Goal: Task Accomplishment & Management: Use online tool/utility

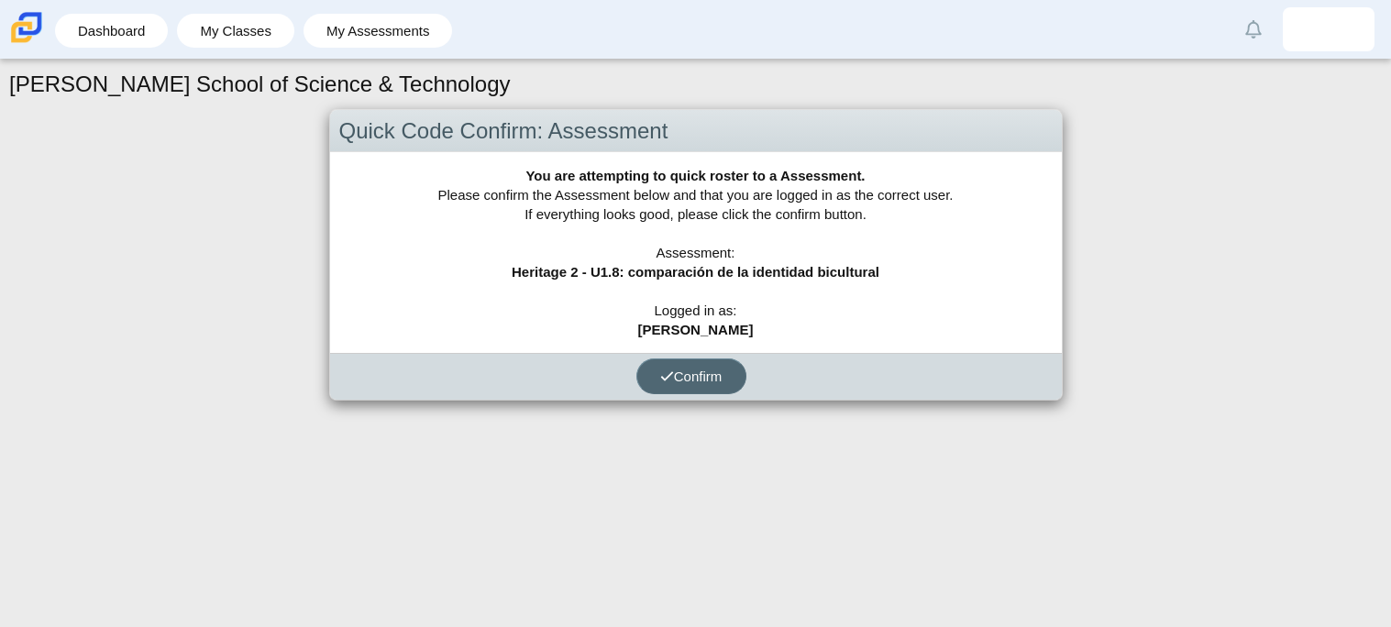
click at [675, 371] on span "Confirm" at bounding box center [691, 377] width 62 height 16
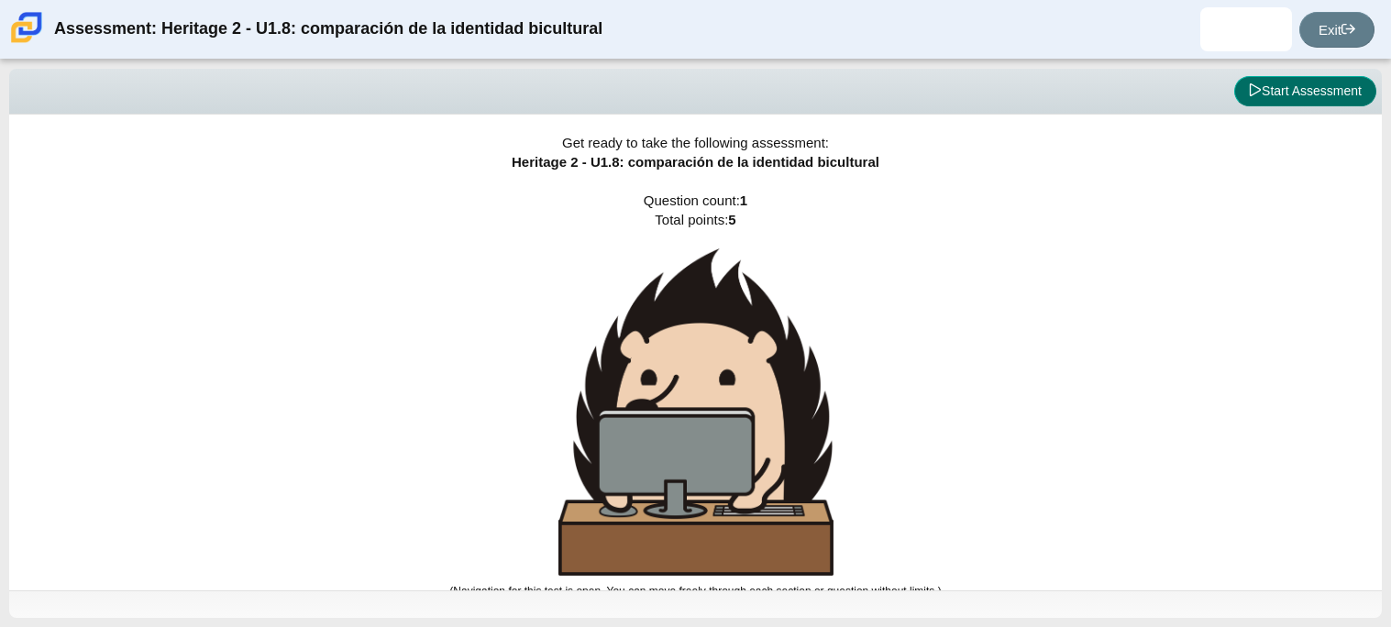
click at [1271, 91] on button "Start Assessment" at bounding box center [1305, 91] width 142 height 31
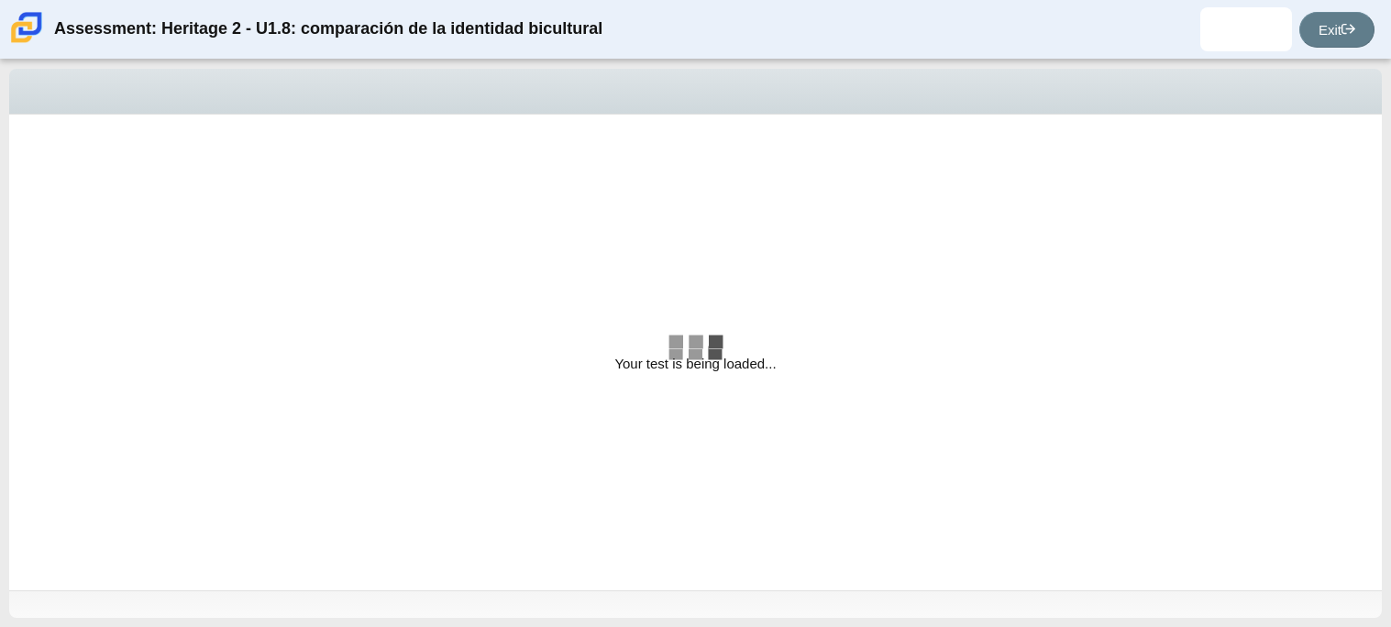
select select "3d3024f6-a892-4ba5-b2e4-c6acecfbc936"
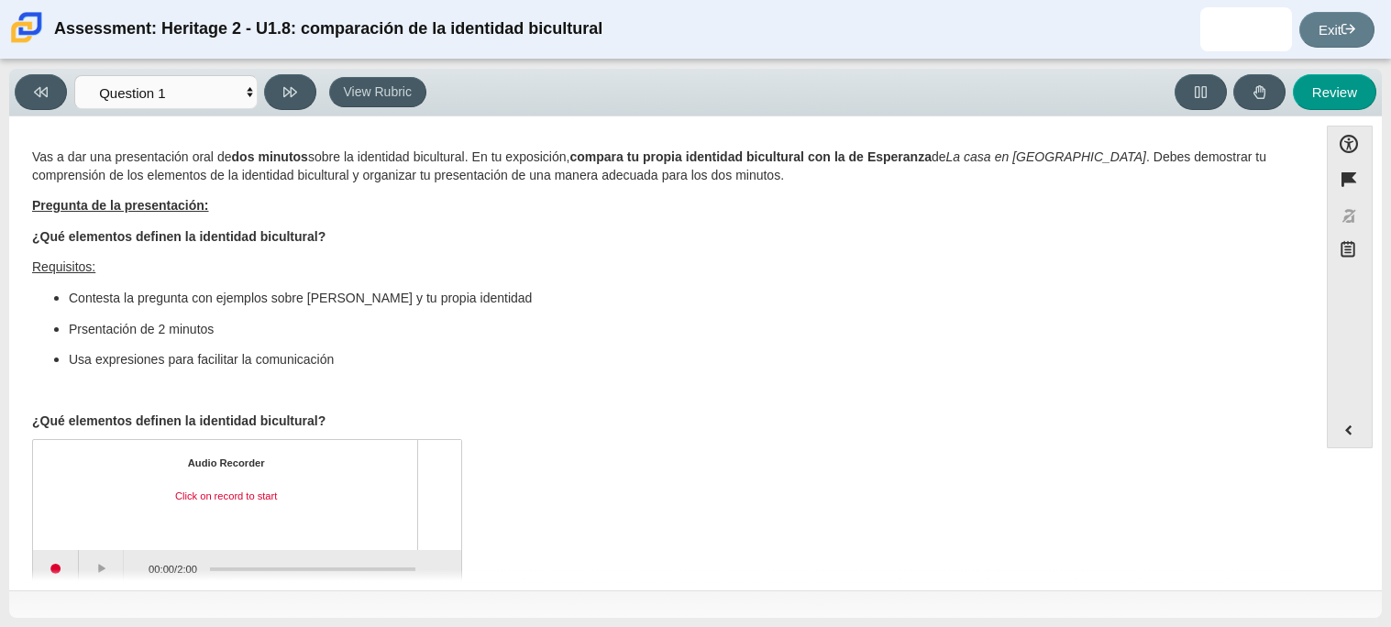
scroll to position [29, 0]
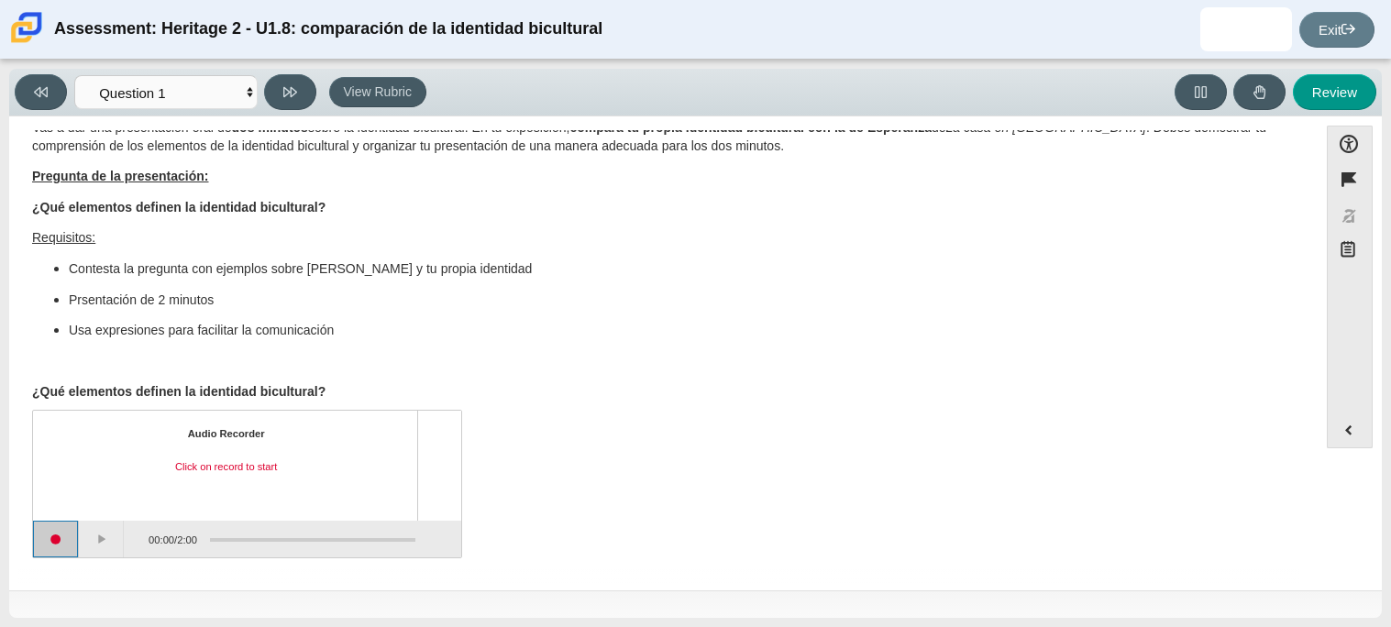
click at [58, 541] on button "Start recording" at bounding box center [56, 539] width 46 height 37
click at [58, 541] on button "Stop recording" at bounding box center [57, 539] width 48 height 37
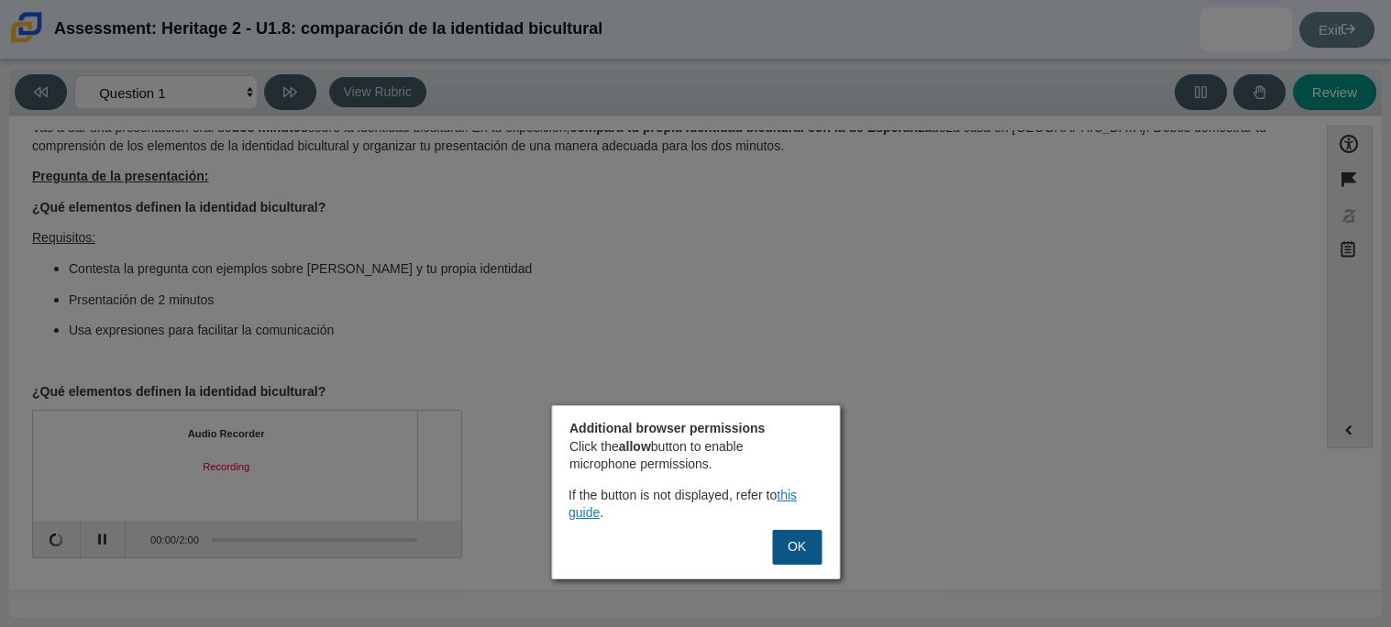
click at [806, 545] on button "OK" at bounding box center [797, 547] width 50 height 35
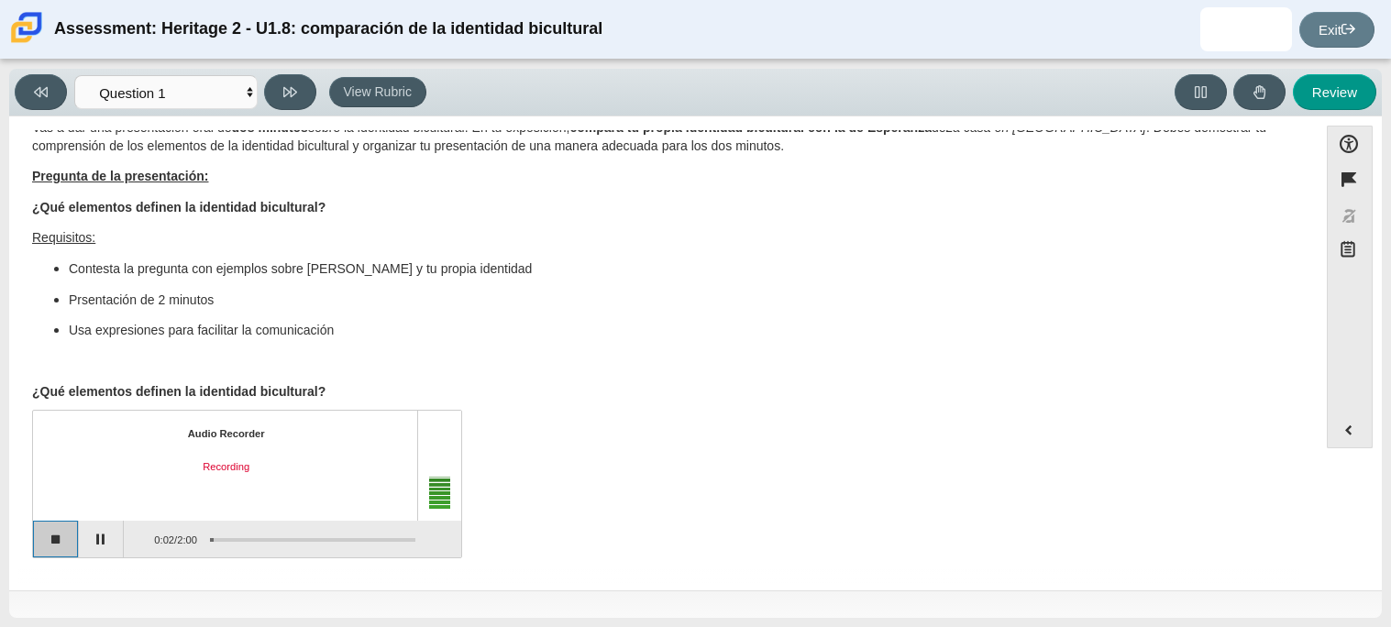
click at [67, 556] on button "Stop recording" at bounding box center [56, 539] width 46 height 37
click at [53, 548] on button "Start recording" at bounding box center [56, 539] width 46 height 37
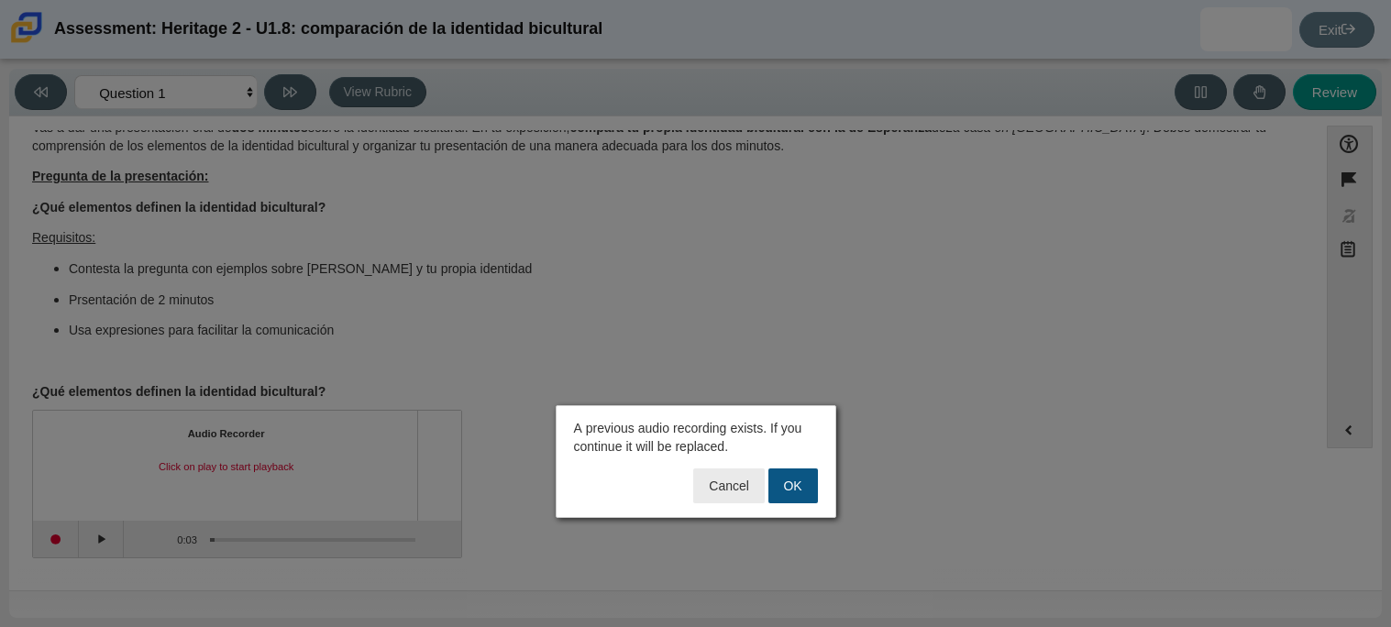
click at [791, 493] on button "OK" at bounding box center [794, 486] width 50 height 35
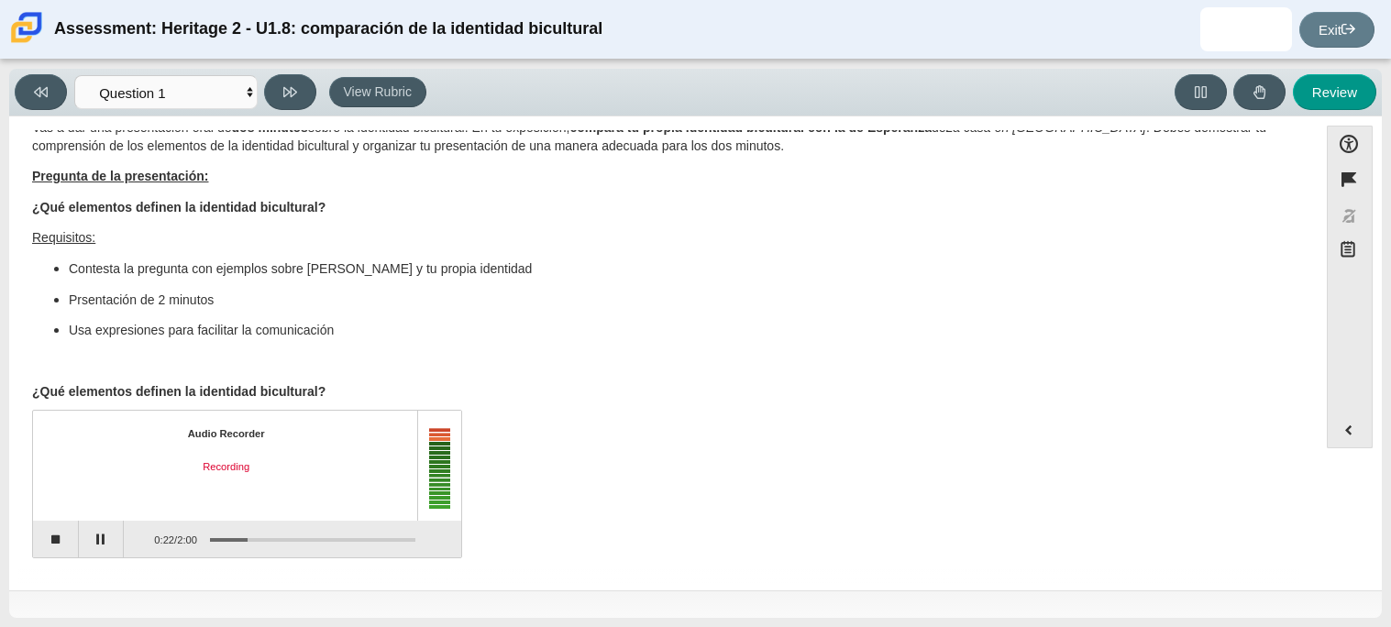
click at [687, 460] on div "Audio Recorder Recording 0:22 / 2:00" at bounding box center [663, 487] width 1263 height 144
click at [44, 542] on button "Stop recording" at bounding box center [56, 539] width 46 height 37
click at [44, 542] on button "Start recording" at bounding box center [56, 539] width 46 height 37
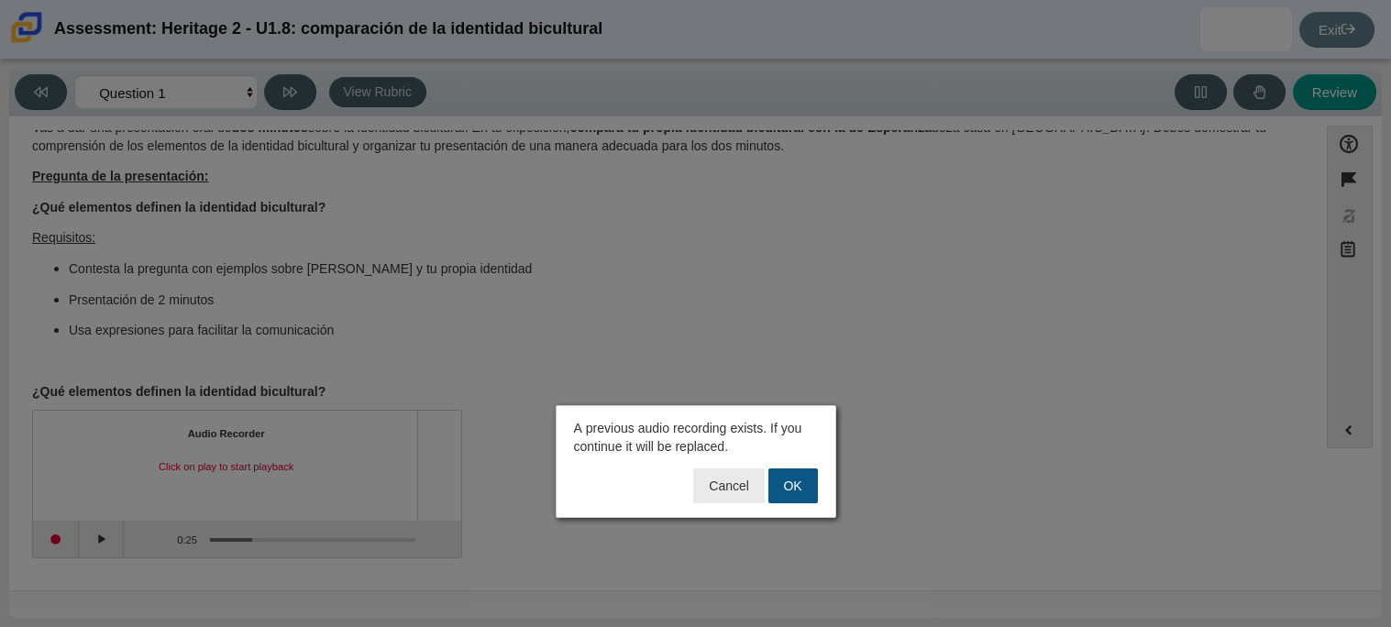
click at [805, 491] on button "OK" at bounding box center [794, 486] width 50 height 35
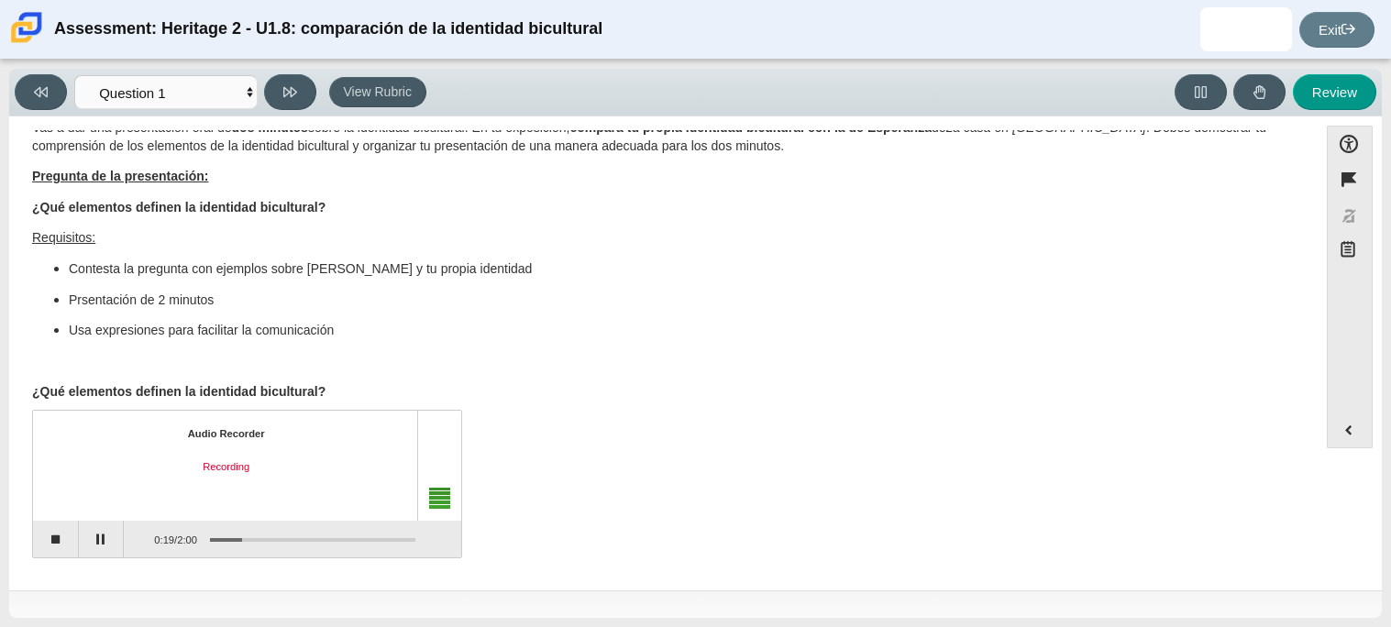
click at [805, 491] on div "Audio Recorder Recording 0:19 / 2:00" at bounding box center [663, 487] width 1263 height 144
click at [43, 534] on button "Stop recording" at bounding box center [56, 539] width 46 height 37
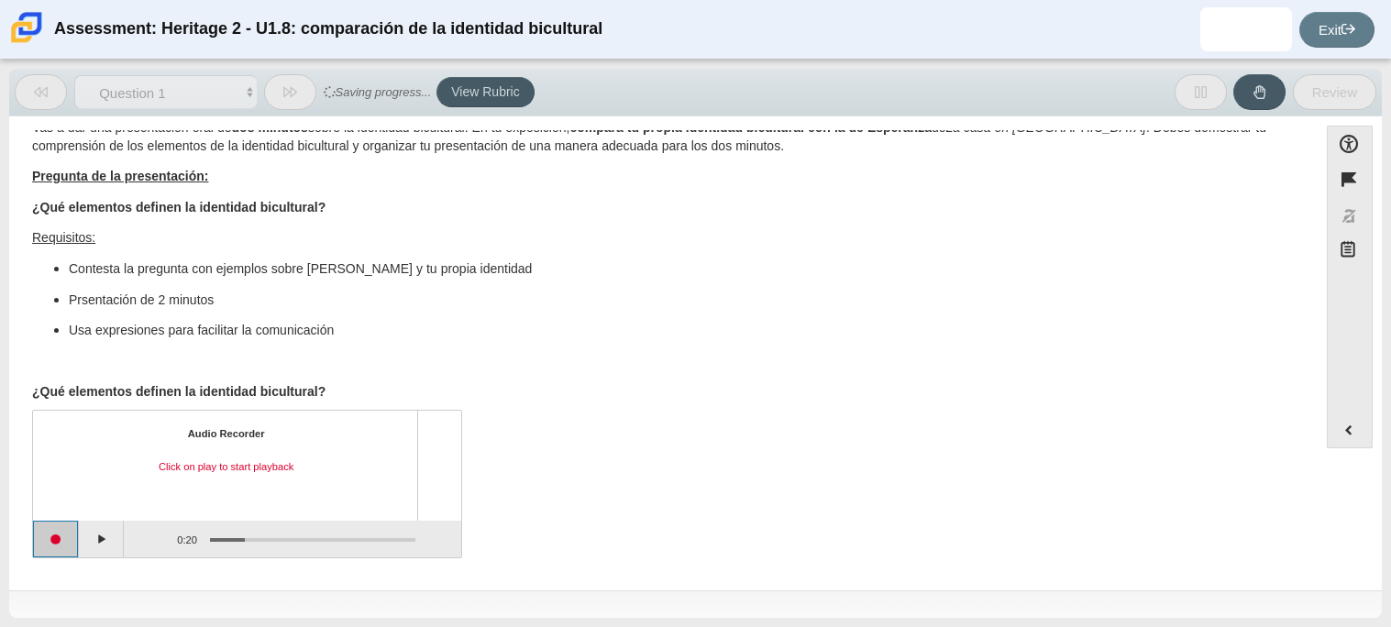
click at [43, 534] on button "Start recording" at bounding box center [56, 539] width 46 height 37
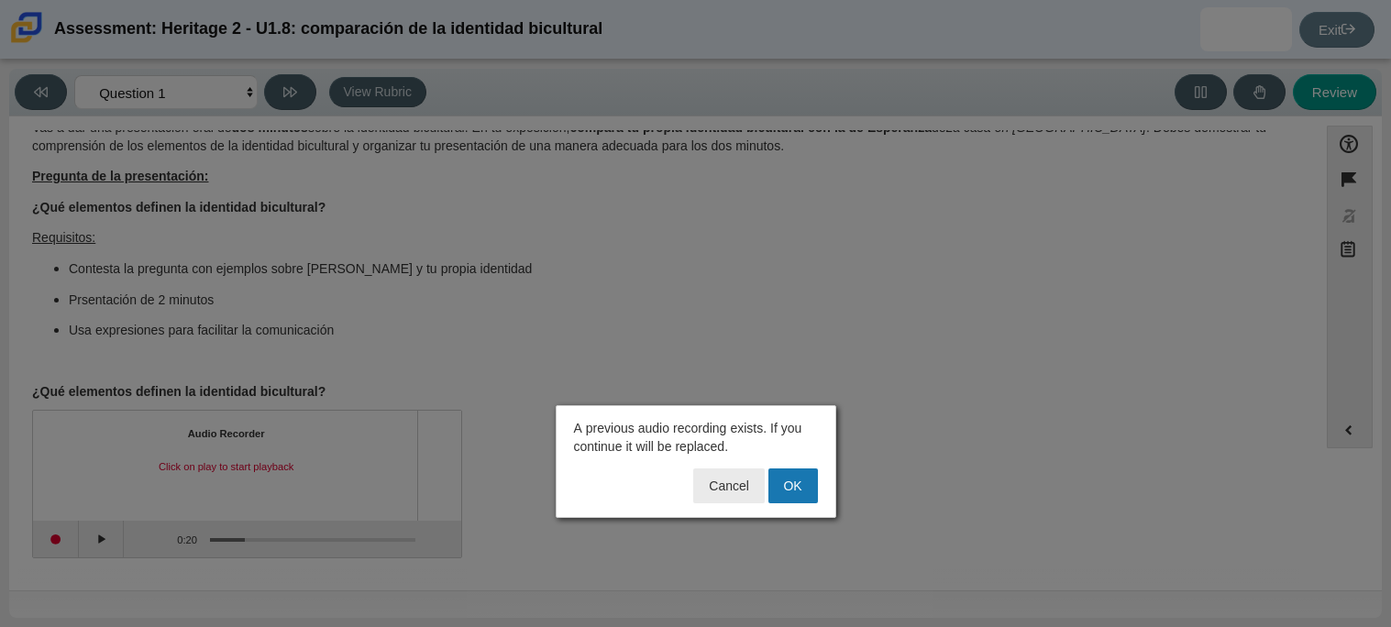
click at [784, 504] on div "Cancel OK" at bounding box center [696, 490] width 266 height 42
click at [791, 492] on button "OK" at bounding box center [794, 486] width 50 height 35
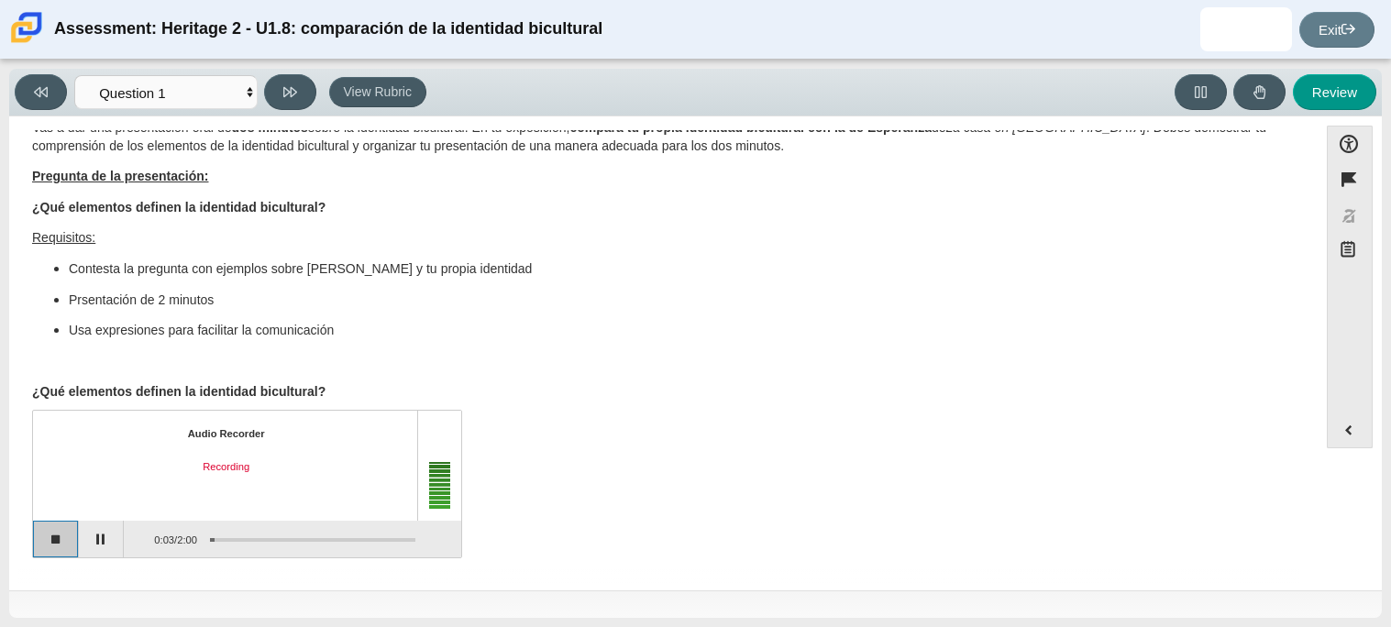
click at [51, 540] on button "Stop recording" at bounding box center [56, 539] width 46 height 37
click at [47, 542] on button "Start recording" at bounding box center [56, 539] width 46 height 37
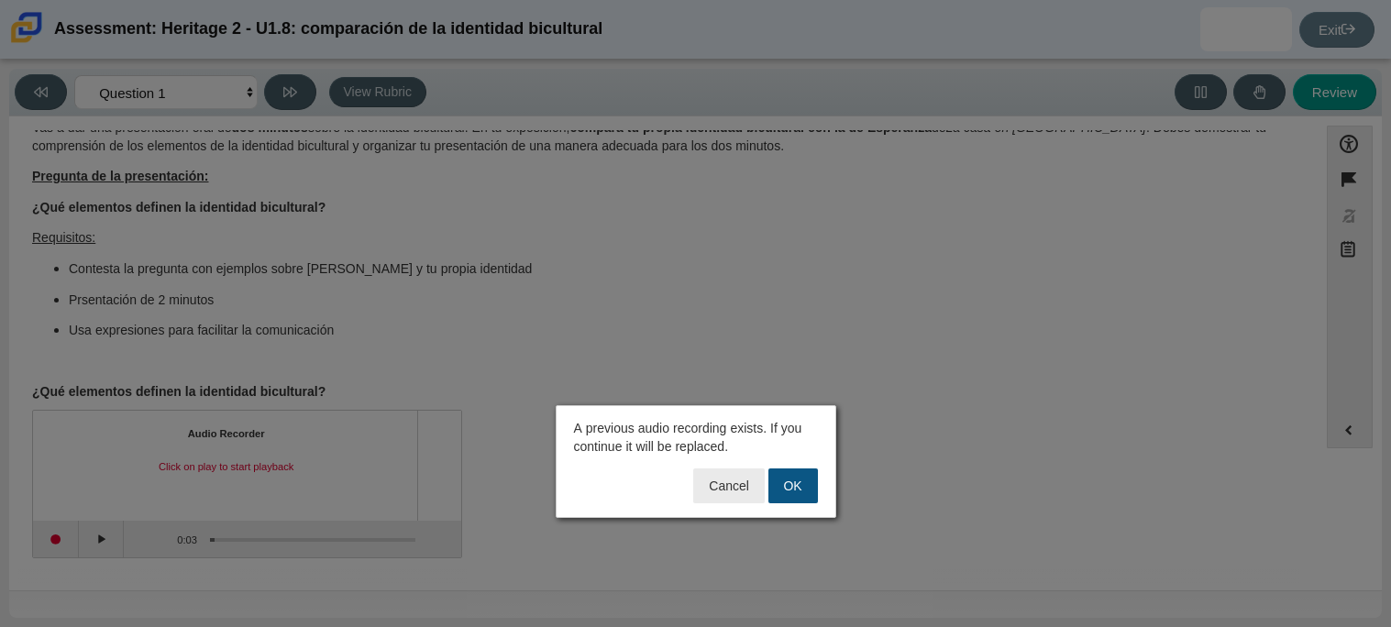
click at [795, 487] on button "OK" at bounding box center [794, 486] width 50 height 35
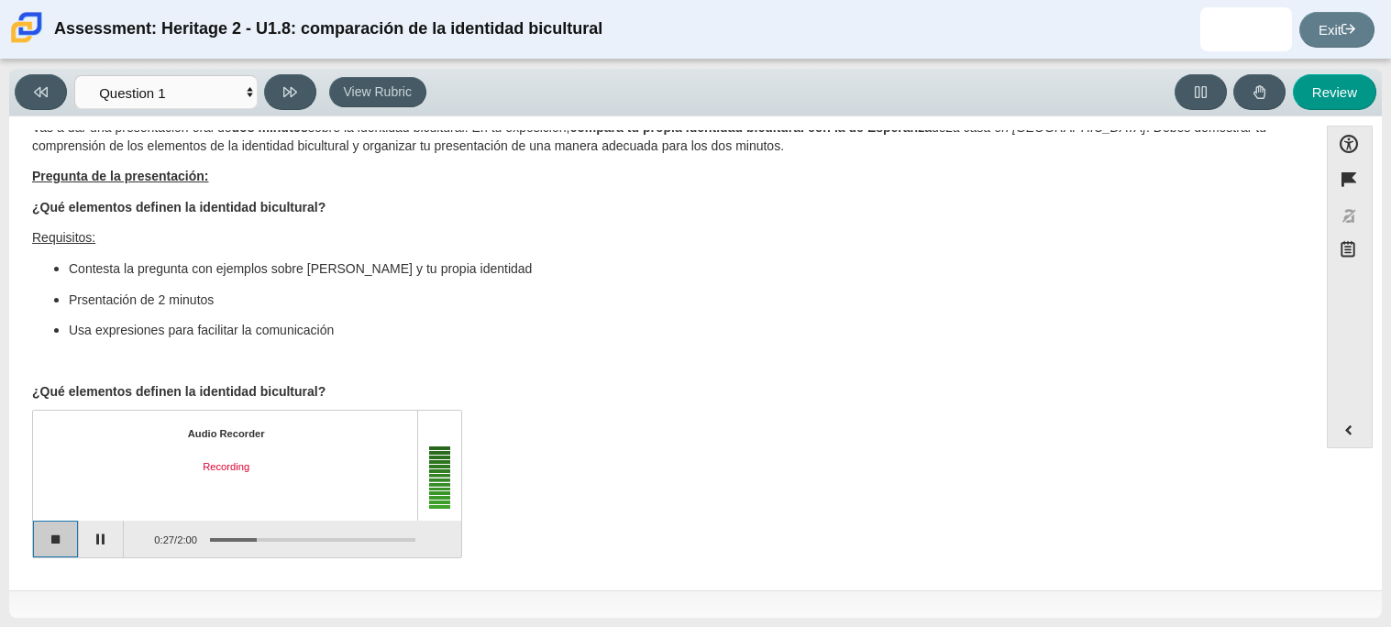
click at [59, 545] on button "Stop recording" at bounding box center [56, 539] width 46 height 37
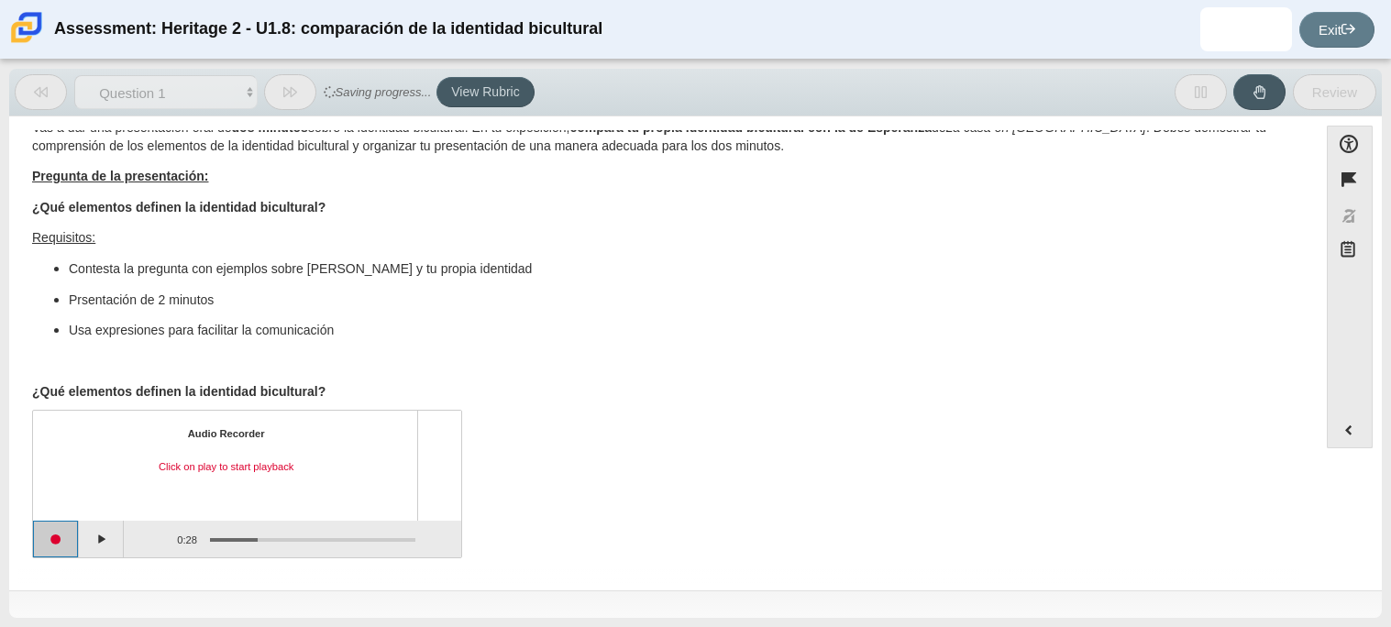
click at [59, 545] on button "Start recording" at bounding box center [56, 539] width 46 height 37
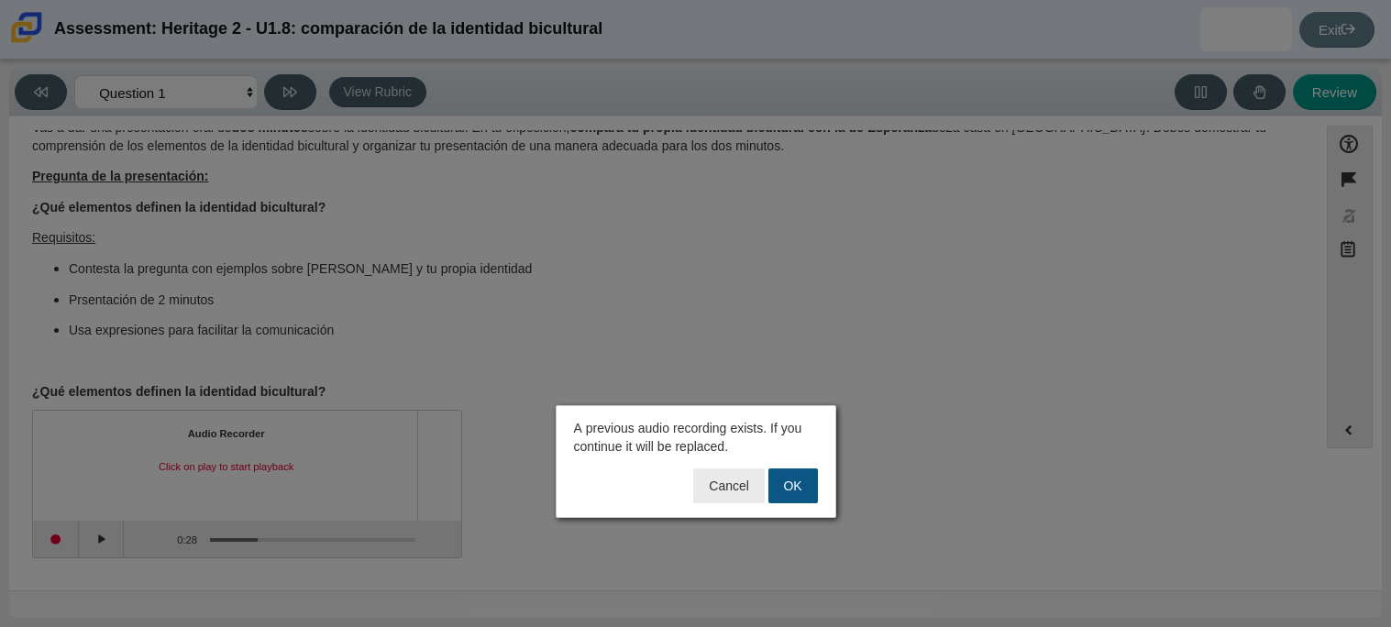
click at [790, 483] on button "OK" at bounding box center [794, 486] width 50 height 35
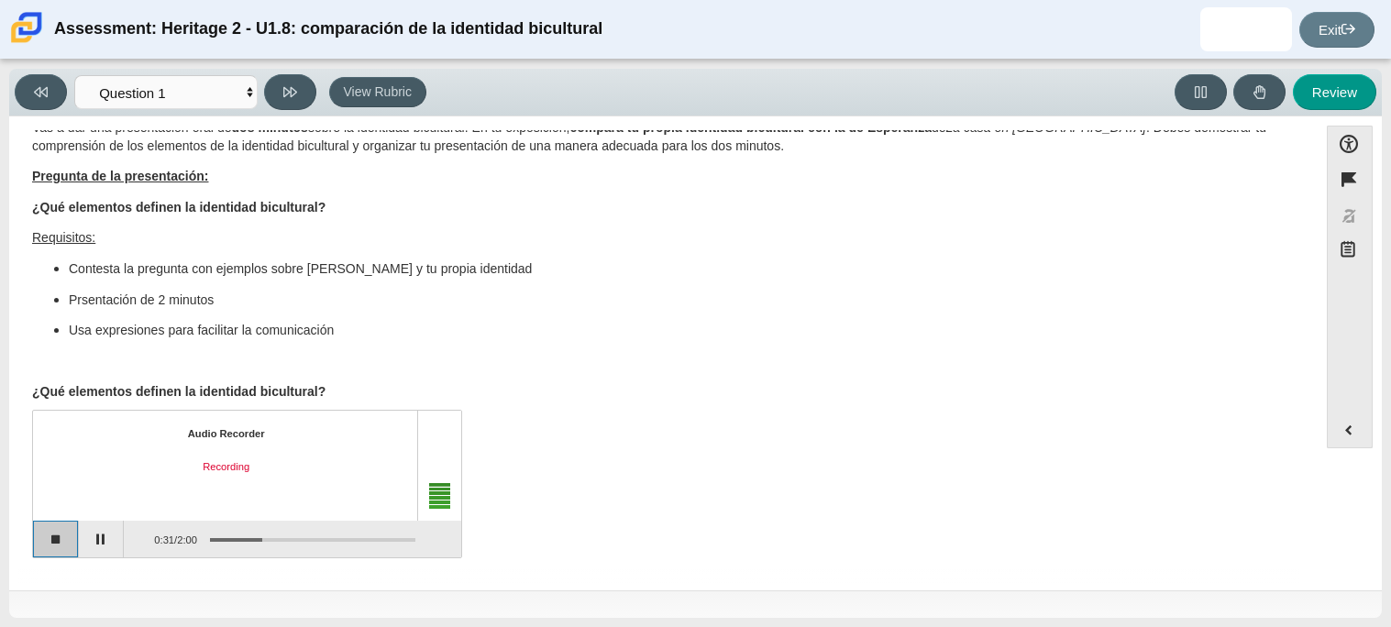
click at [64, 553] on button "Stop recording" at bounding box center [56, 539] width 46 height 37
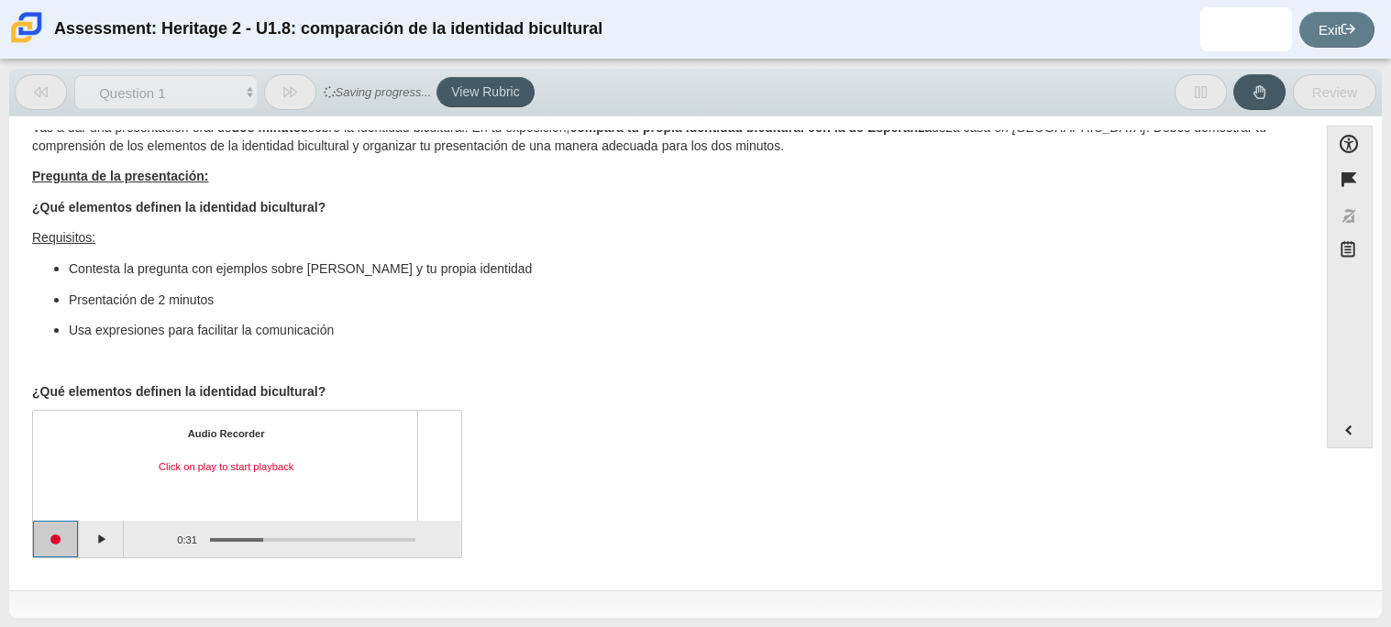
click at [62, 549] on button "Start recording" at bounding box center [56, 539] width 46 height 37
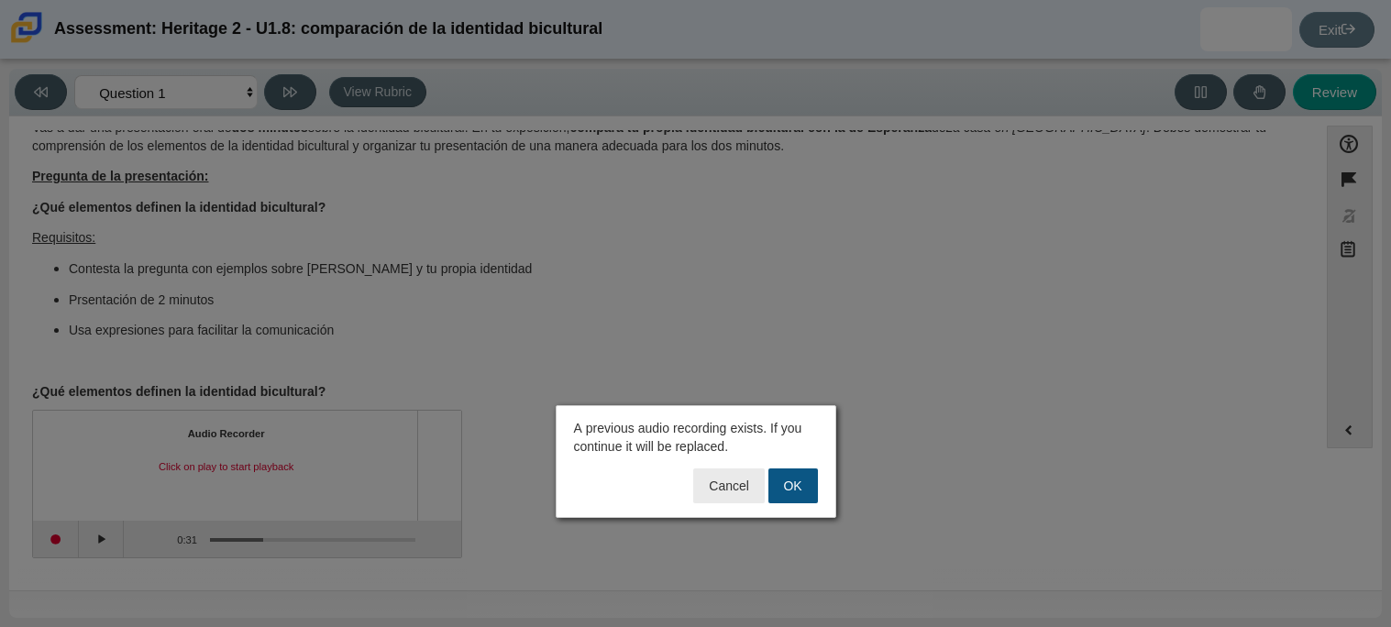
click at [803, 478] on button "OK" at bounding box center [794, 486] width 50 height 35
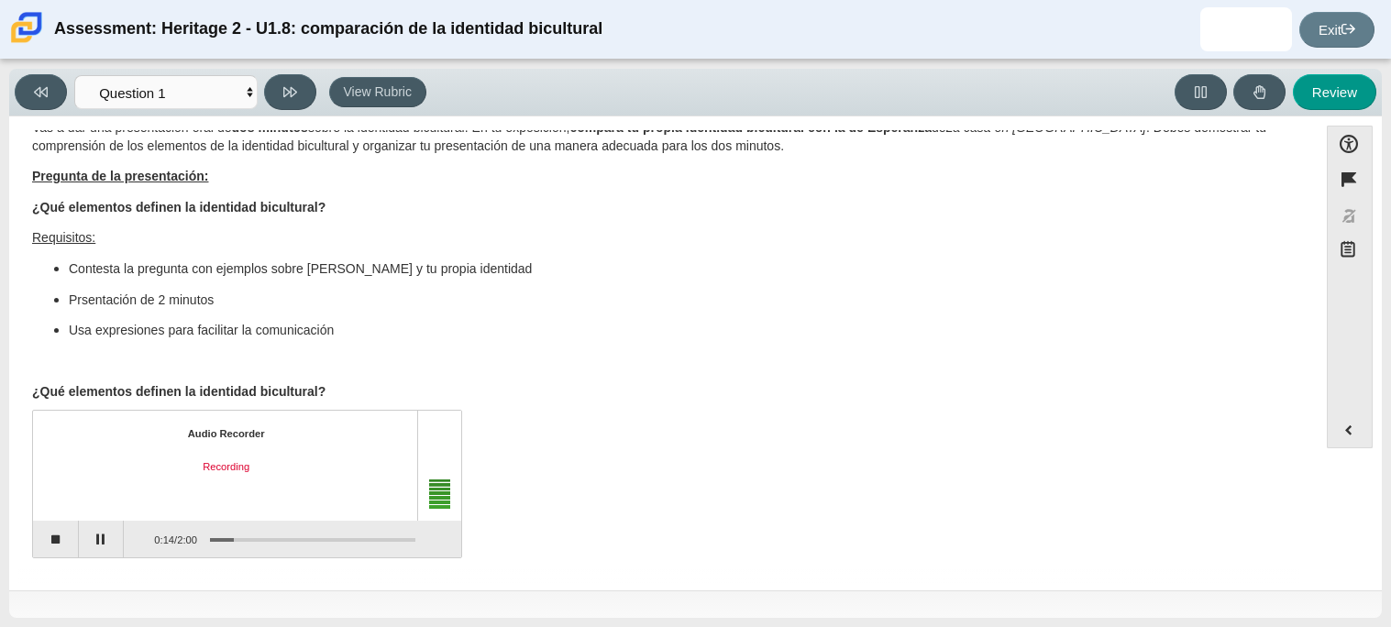
click at [803, 478] on div "Audio Recorder Recording 0:14 / 2:00" at bounding box center [663, 487] width 1263 height 144
click at [104, 544] on button "Pause" at bounding box center [102, 539] width 46 height 37
click at [51, 542] on button "Stop recording" at bounding box center [56, 539] width 46 height 37
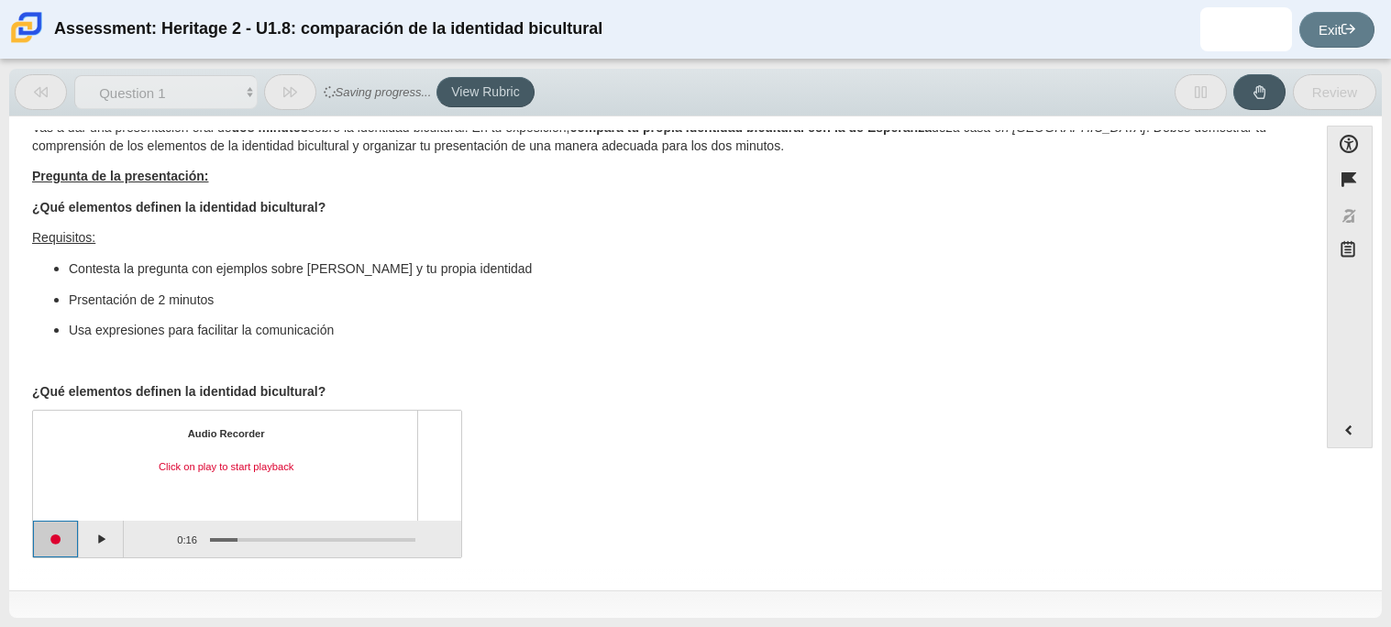
click at [57, 544] on button "Start recording" at bounding box center [56, 539] width 46 height 37
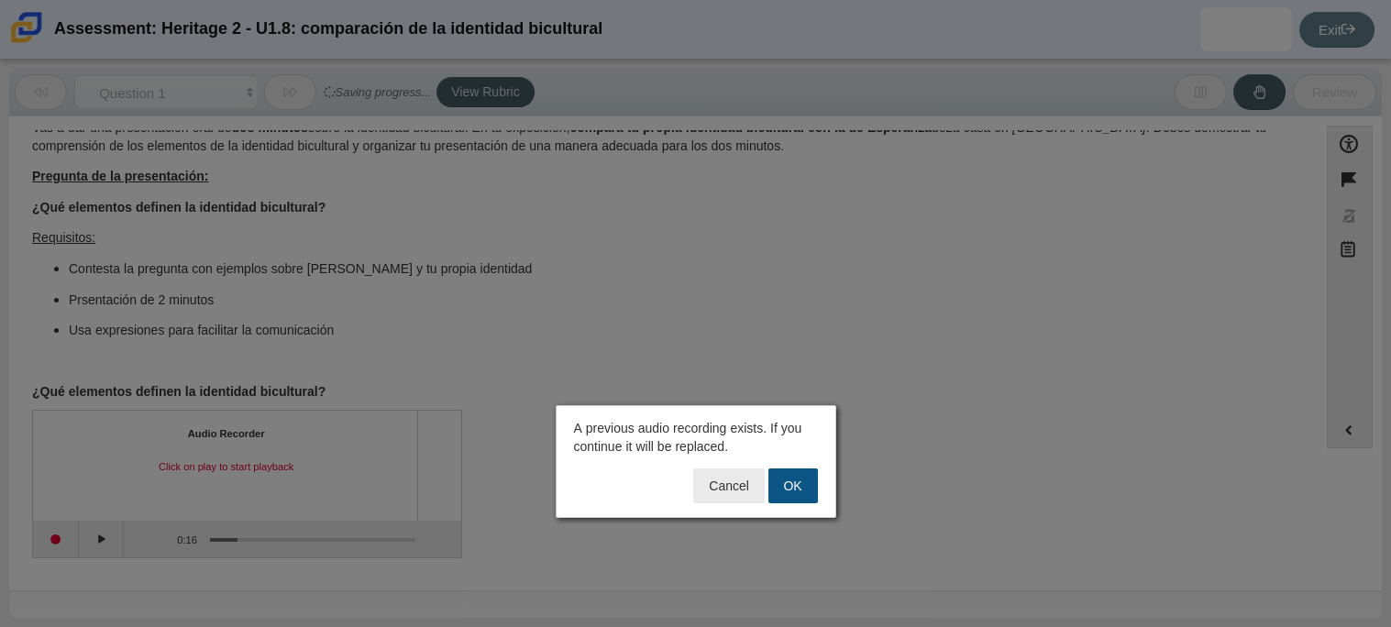
click at [802, 479] on button "OK" at bounding box center [794, 486] width 50 height 35
